Goal: Answer question/provide support: Answer question/provide support

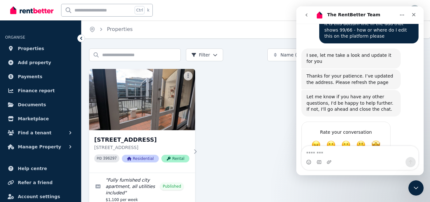
scroll to position [475, 0]
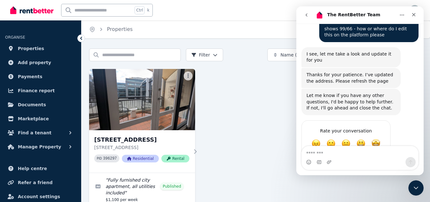
click at [361, 72] on div "Thanks for your patience. I’ve updated the address. Please refresh the page" at bounding box center [351, 78] width 89 height 12
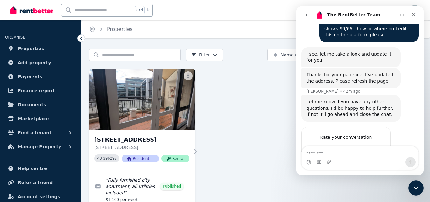
scroll to position [481, 0]
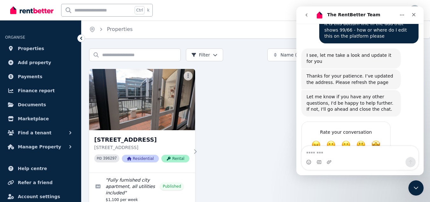
scroll to position [475, 0]
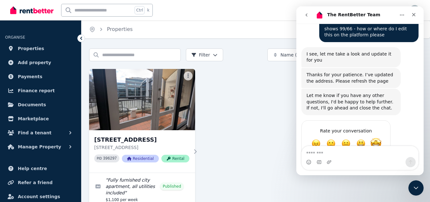
click at [377, 138] on span "Amazing" at bounding box center [375, 143] width 11 height 11
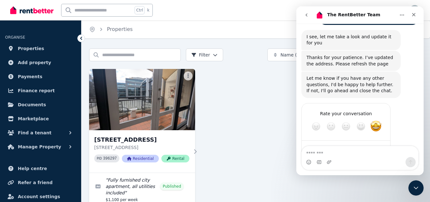
type textarea "**********"
click at [379, 143] on div "Submit" at bounding box center [379, 149] width 13 height 13
